Goal: Information Seeking & Learning: Check status

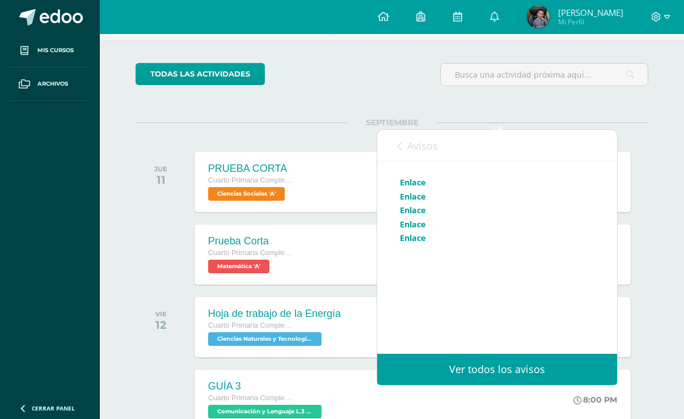
scroll to position [57, 0]
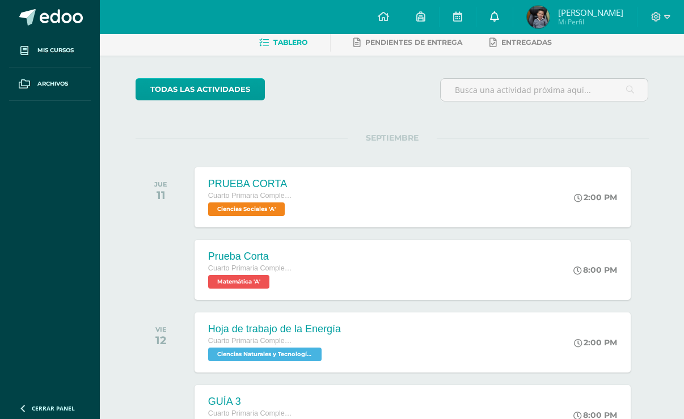
click at [498, 18] on icon at bounding box center [494, 16] width 9 height 10
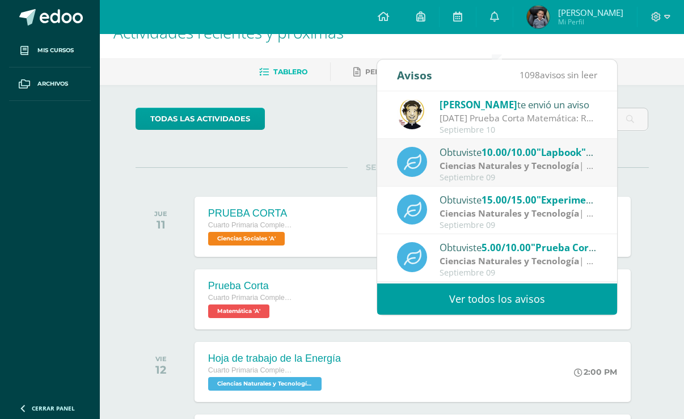
scroll to position [0, 0]
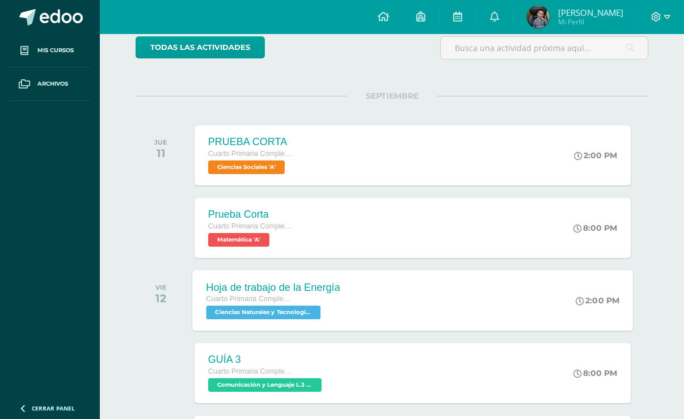
scroll to position [113, 0]
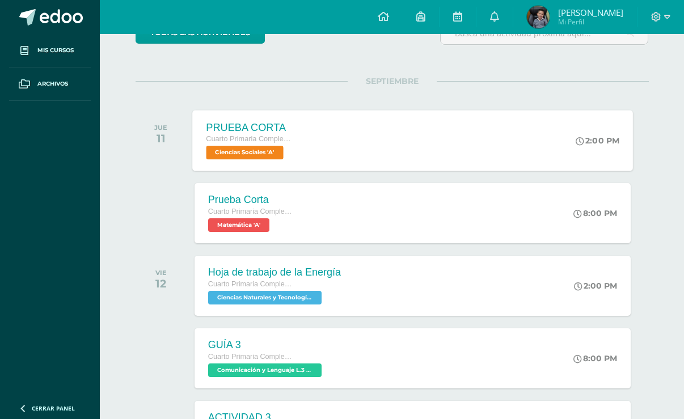
click at [270, 154] on span "Ciencias Sociales 'A'" at bounding box center [244, 153] width 77 height 14
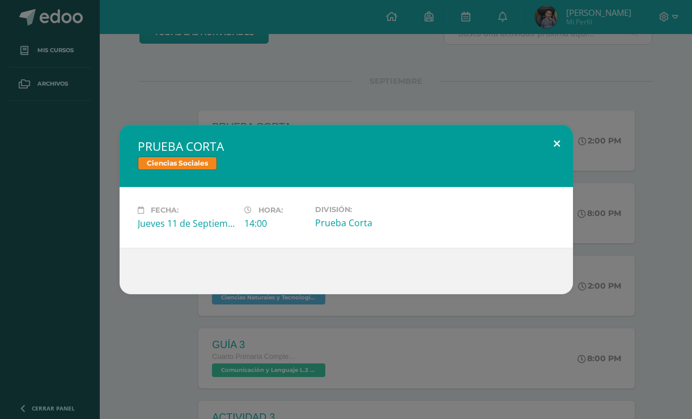
click at [559, 145] on button at bounding box center [557, 144] width 32 height 39
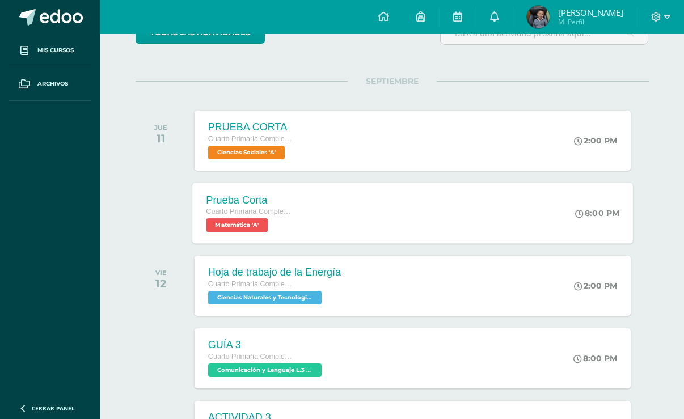
click at [249, 225] on span "Matemática 'A'" at bounding box center [237, 225] width 62 height 14
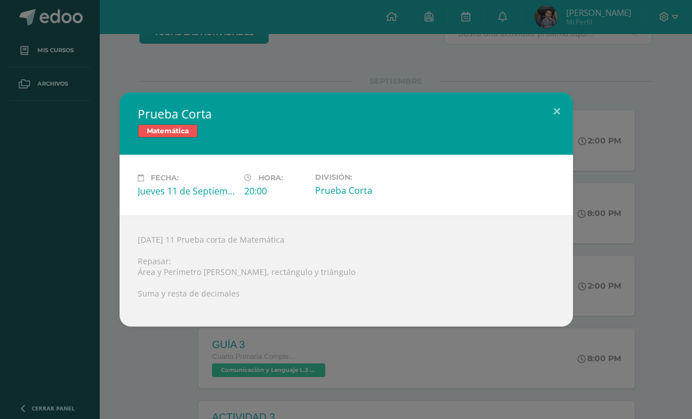
click at [211, 68] on div "Prueba Corta Matemática Fecha: [DATE] Hora: 20:00 División: Prueba Corta" at bounding box center [346, 209] width 692 height 419
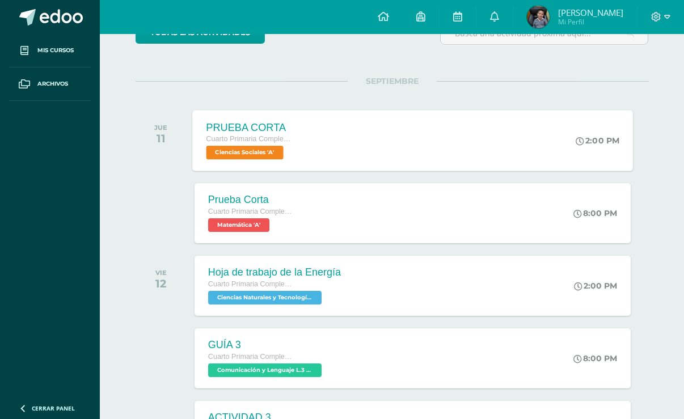
scroll to position [0, 0]
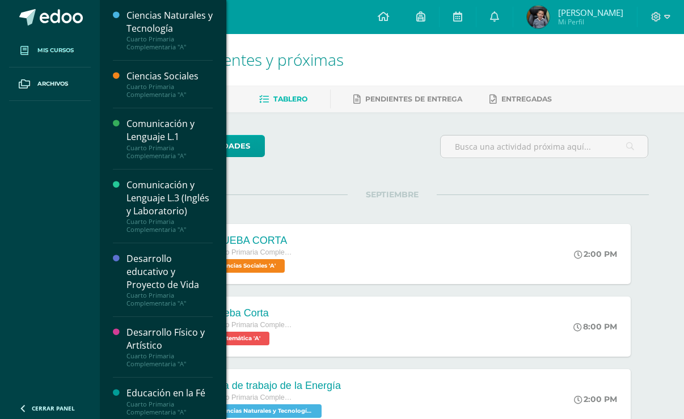
click at [42, 48] on span "Mis cursos" at bounding box center [55, 50] width 36 height 9
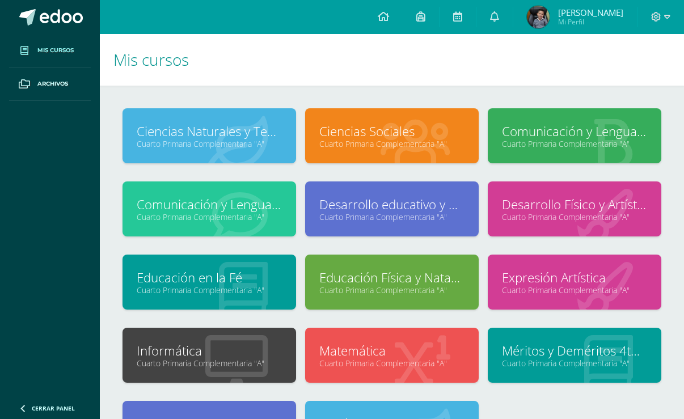
click at [347, 135] on link "Ciencias Sociales" at bounding box center [391, 131] width 145 height 18
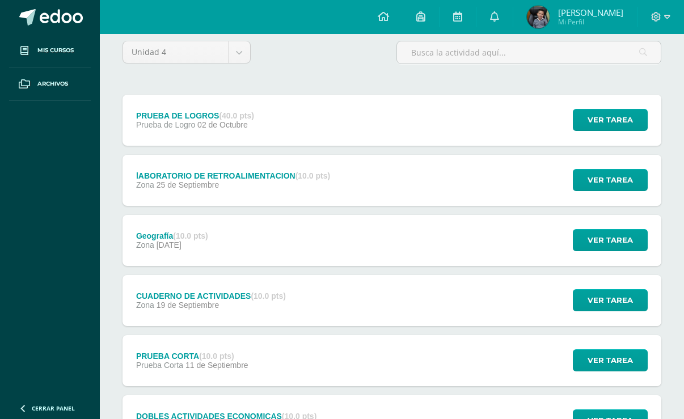
scroll to position [113, 0]
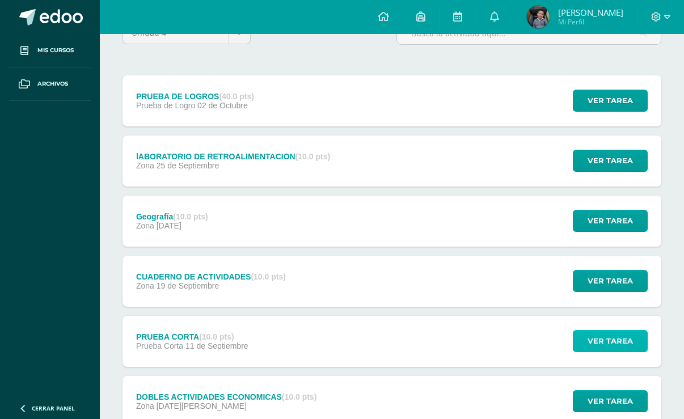
click at [604, 344] on span "Ver tarea" at bounding box center [609, 340] width 45 height 21
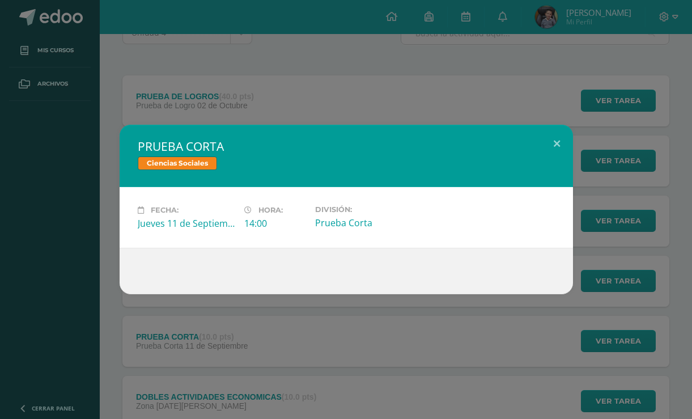
click at [316, 319] on div "PRUEBA CORTA Ciencias Sociales Fecha: Jueves 11 de Septiembre Hora: 14:00 Divis…" at bounding box center [346, 209] width 692 height 419
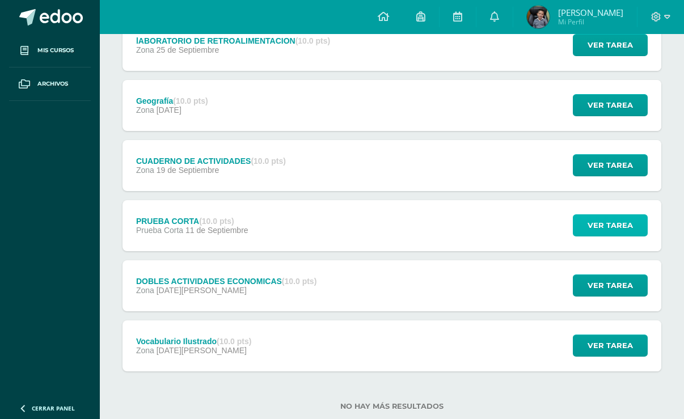
scroll to position [257, 0]
